Goal: Information Seeking & Learning: Learn about a topic

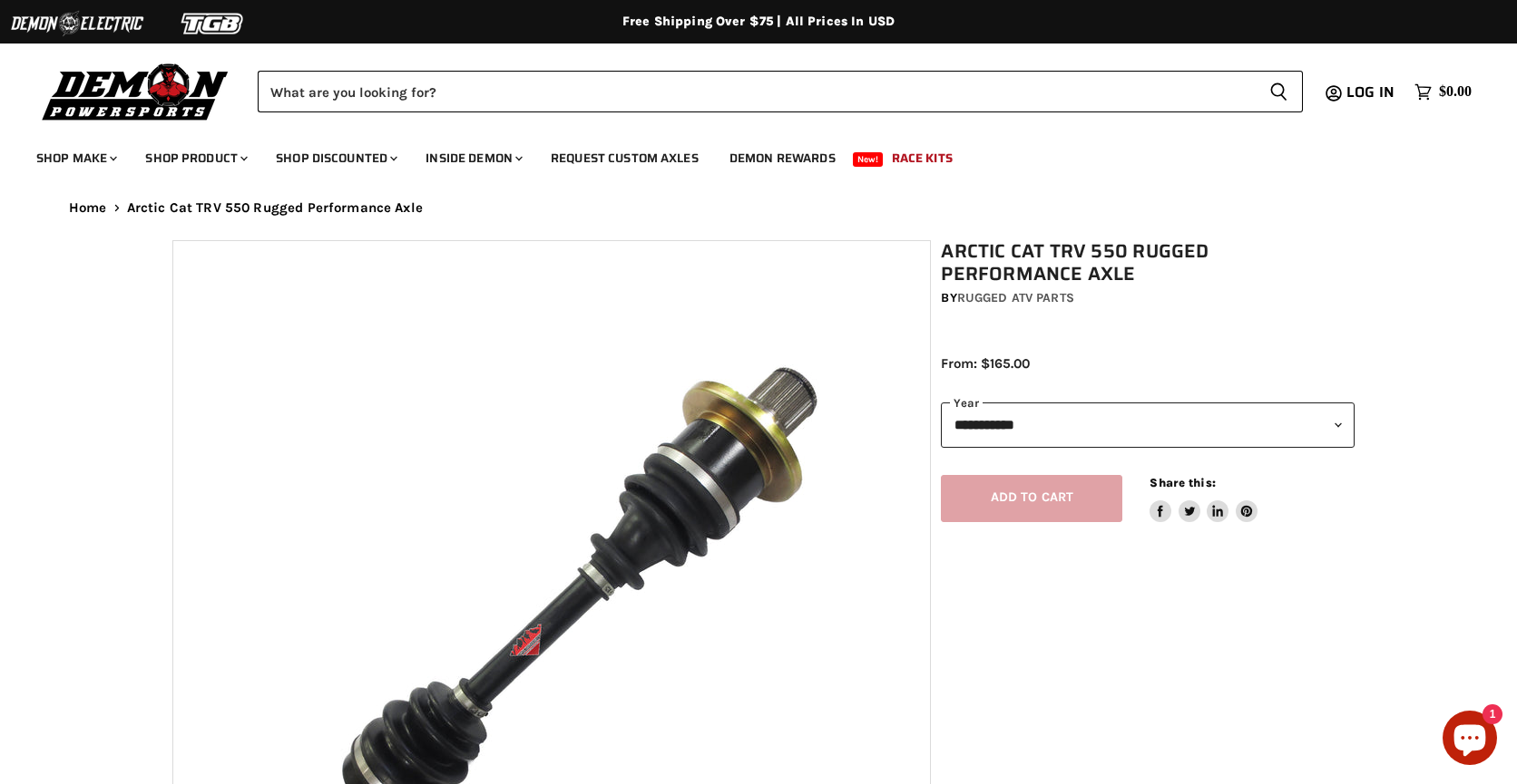
select select "******"
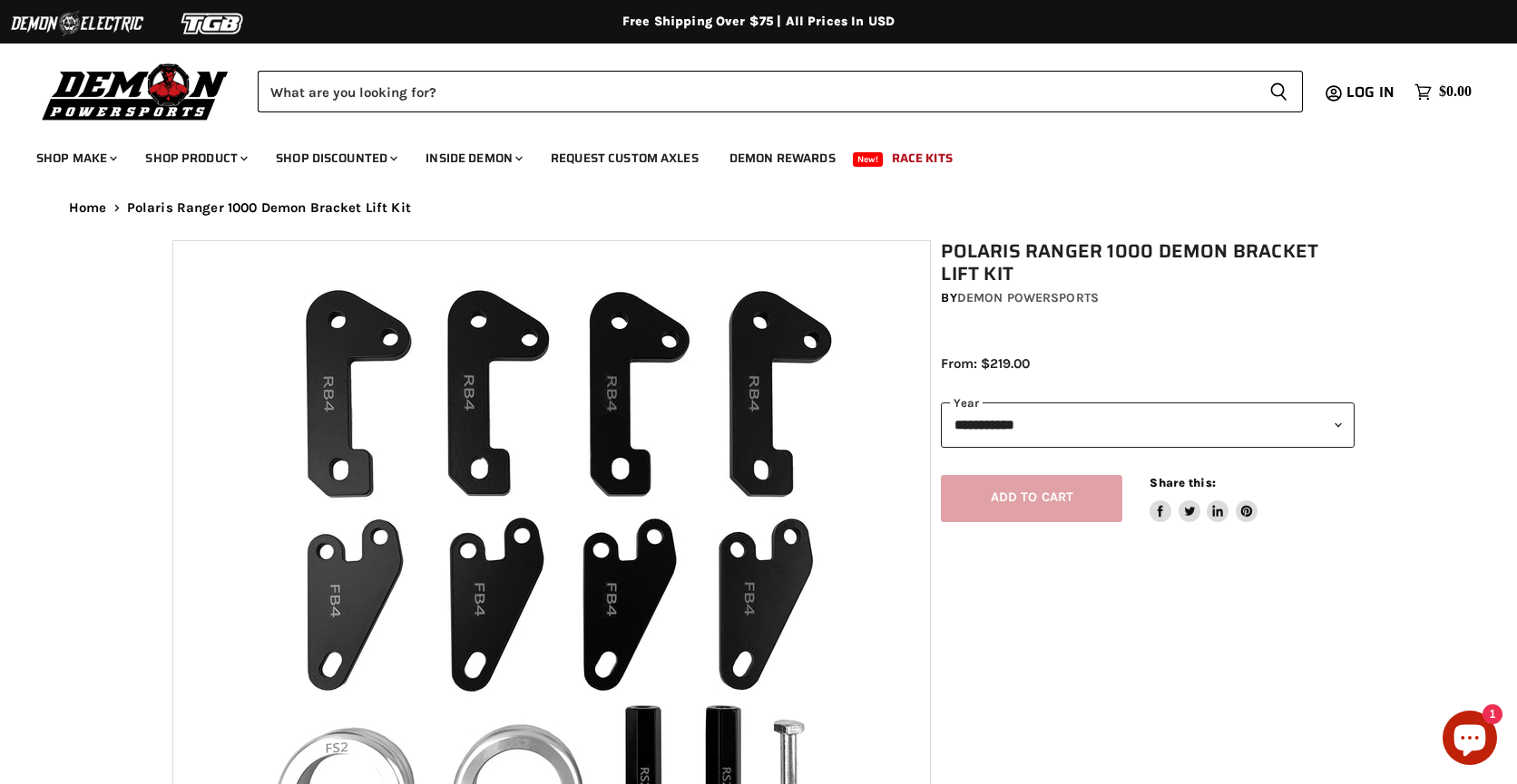
select select "******"
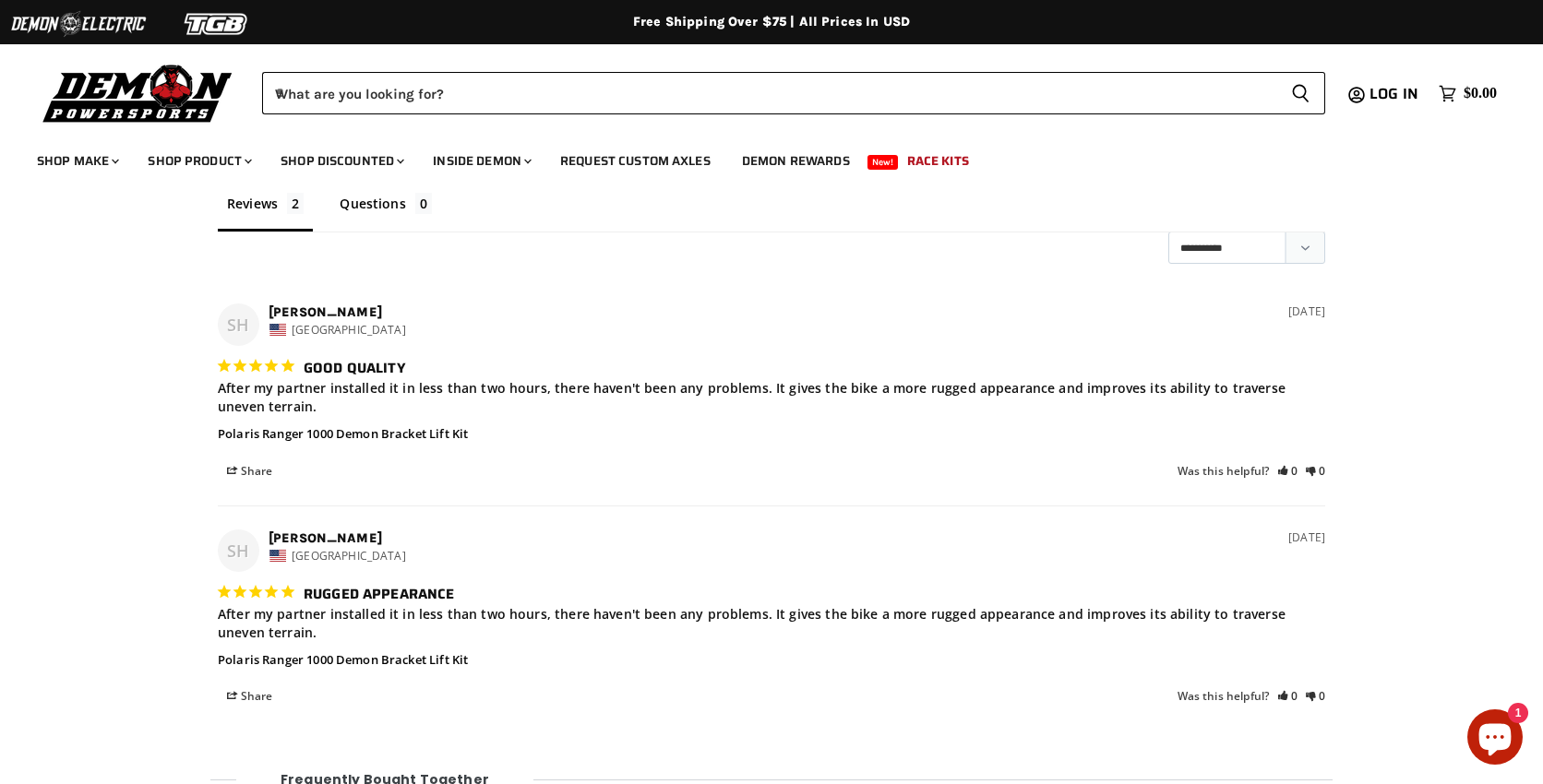
scroll to position [2394, 0]
